Goal: Check status: Check status

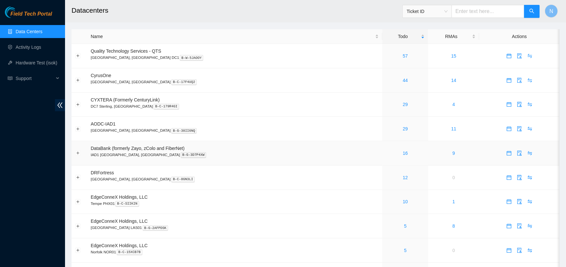
scroll to position [232, 0]
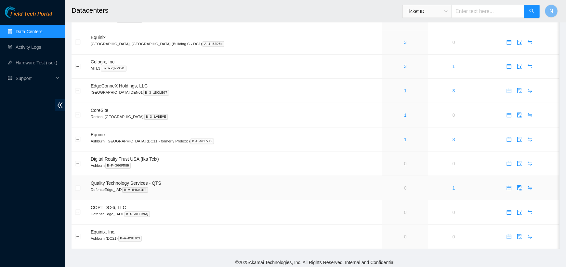
click at [452, 187] on link "1" at bounding box center [453, 187] width 3 height 5
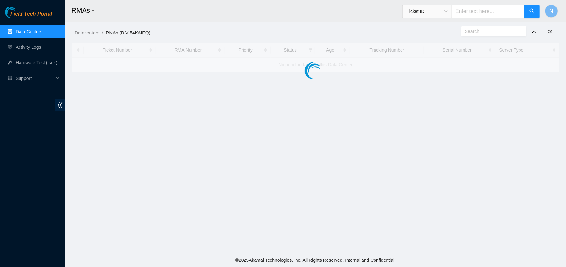
click at [435, 187] on main "RMAs - Ticket ID N Datacenters / RMAs (B-V-54KAIEQ) / Ticket Number RMA Number …" at bounding box center [315, 126] width 501 height 253
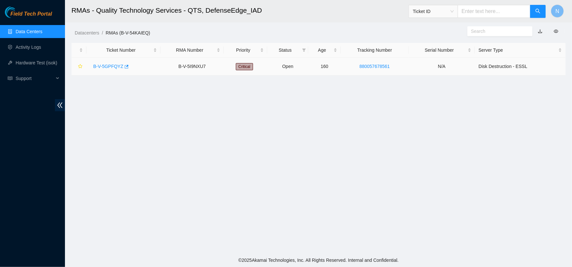
click at [113, 68] on link "B-V-5GPFQYZ" at bounding box center [108, 66] width 30 height 5
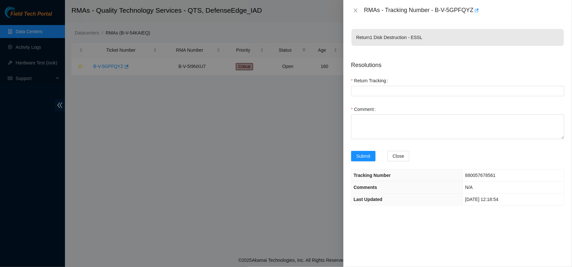
click at [275, 94] on div at bounding box center [286, 133] width 572 height 267
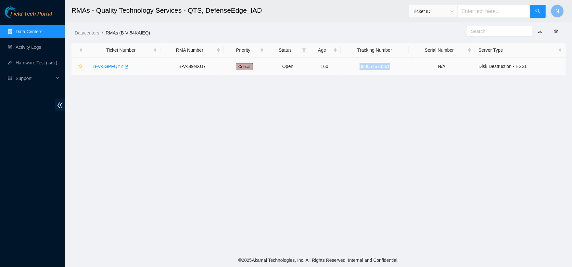
drag, startPoint x: 398, startPoint y: 67, endPoint x: 352, endPoint y: 67, distance: 45.8
click at [352, 67] on td "880057678561" at bounding box center [375, 67] width 68 height 18
copy link "880057678561"
click at [109, 64] on link "B-V-5GPFQYZ" at bounding box center [108, 66] width 30 height 5
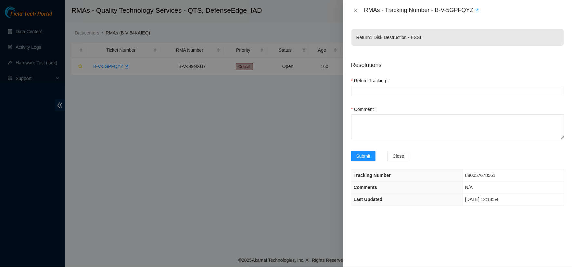
click at [476, 12] on icon "button" at bounding box center [476, 10] width 5 height 5
click at [222, 96] on div at bounding box center [286, 133] width 572 height 267
click at [230, 95] on div at bounding box center [286, 133] width 572 height 267
click at [468, 174] on span "880057678561" at bounding box center [480, 175] width 30 height 5
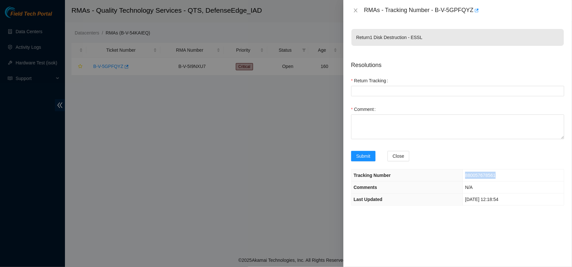
copy span "880057678561"
click at [355, 10] on icon "close" at bounding box center [356, 10] width 4 height 4
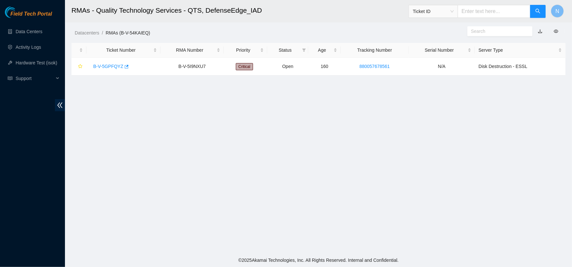
click at [304, 157] on main "RMAs - Quality Technology Services - QTS, DefenseEdge_IAD Ticket ID N Datacente…" at bounding box center [318, 126] width 507 height 253
click at [168, 81] on main "RMAs - Quality Technology Services - QTS, DefenseEdge_IAD Ticket ID N Datacente…" at bounding box center [318, 126] width 507 height 253
drag, startPoint x: 87, startPoint y: 64, endPoint x: 125, endPoint y: 66, distance: 38.7
click at [125, 66] on td "B-V-5GPFQYZ" at bounding box center [123, 67] width 74 height 18
copy div "B-V-5GPFQYZ"
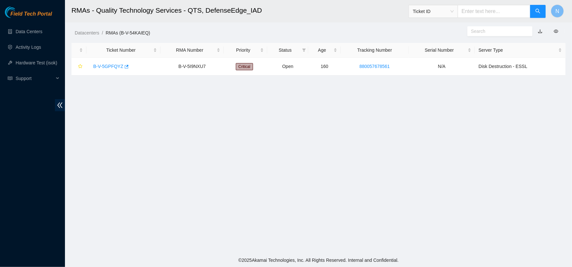
click at [475, 17] on input "text" at bounding box center [494, 11] width 73 height 13
paste input "B-V-5GPFQYZ"
type input "B-V-5GPFQYZ"
click at [539, 11] on icon "search" at bounding box center [538, 11] width 5 height 5
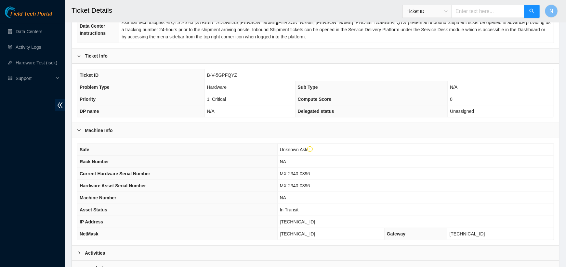
scroll to position [176, 0]
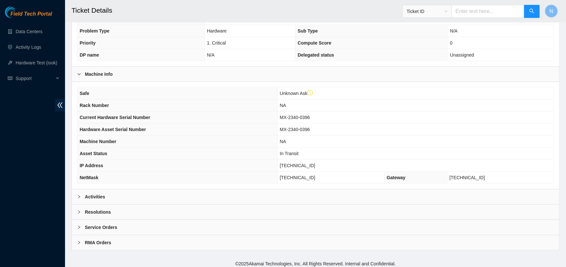
click at [113, 195] on div "Activities" at bounding box center [315, 196] width 487 height 15
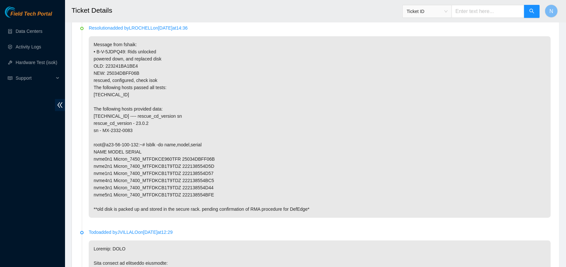
scroll to position [826, 0]
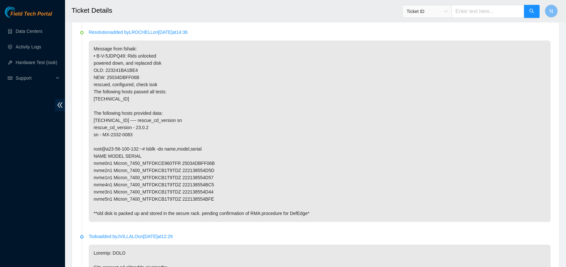
click at [316, 97] on p "Message from fshaik: • B-V-5JDPQ49: Rids unlocked powered down, and replaced di…" at bounding box center [320, 131] width 462 height 181
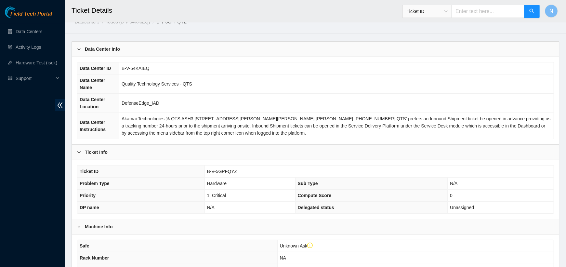
scroll to position [17, 0]
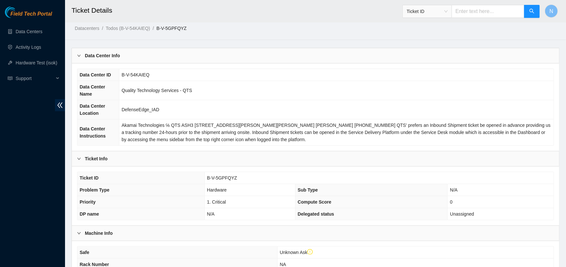
click at [242, 173] on td "B-V-5GPFQYZ" at bounding box center [378, 178] width 349 height 12
click at [243, 174] on td "B-V-5GPFQYZ" at bounding box center [378, 178] width 349 height 12
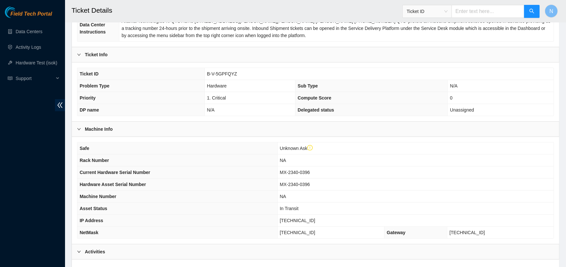
scroll to position [0, 0]
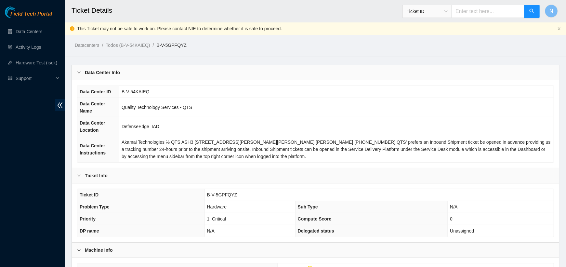
click at [229, 189] on td "B-V-5GPFQYZ" at bounding box center [378, 195] width 349 height 12
click at [229, 192] on span "B-V-5GPFQYZ" at bounding box center [222, 194] width 30 height 5
copy span "B-V-5GPFQYZ"
